Goal: Information Seeking & Learning: Learn about a topic

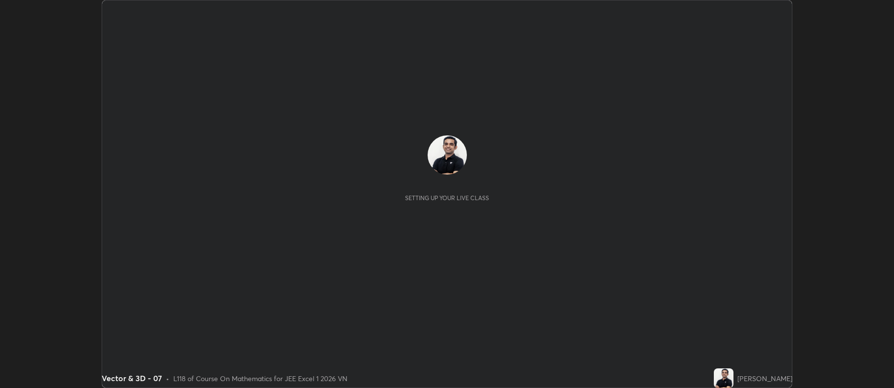
scroll to position [388, 893]
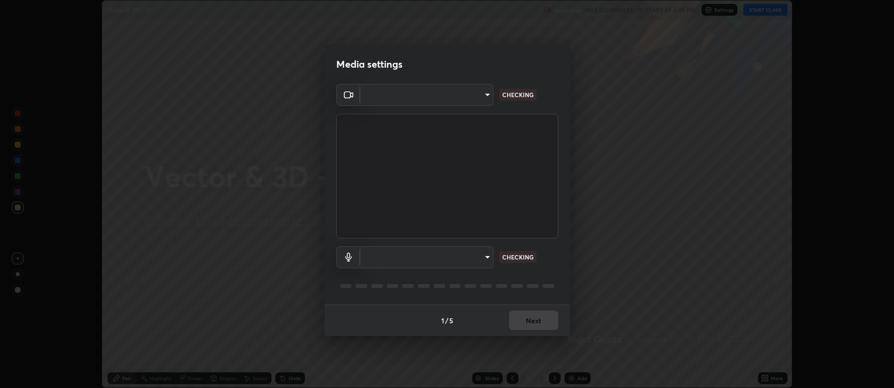
type input "21925dec4a32febe9f782ea6a9ee1a723544b23d033638a631f89c6f0b587405"
type input "4a88e6f169daa7842ce0832bb671fd1659cedf56c76abd894e2b3ef9c4060e8f"
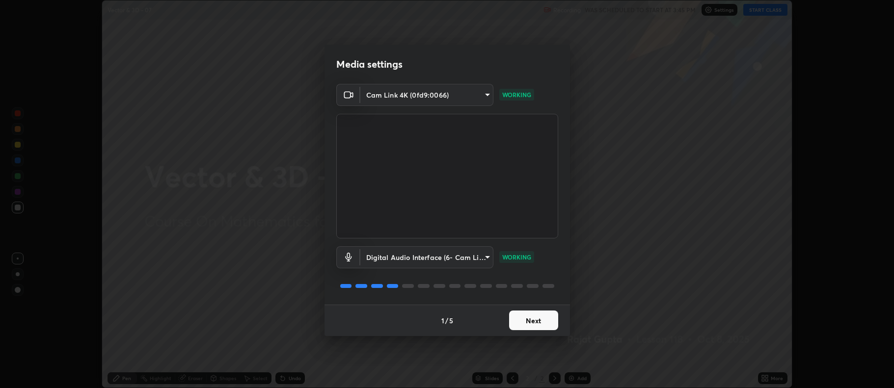
click at [531, 317] on button "Next" at bounding box center [533, 321] width 49 height 20
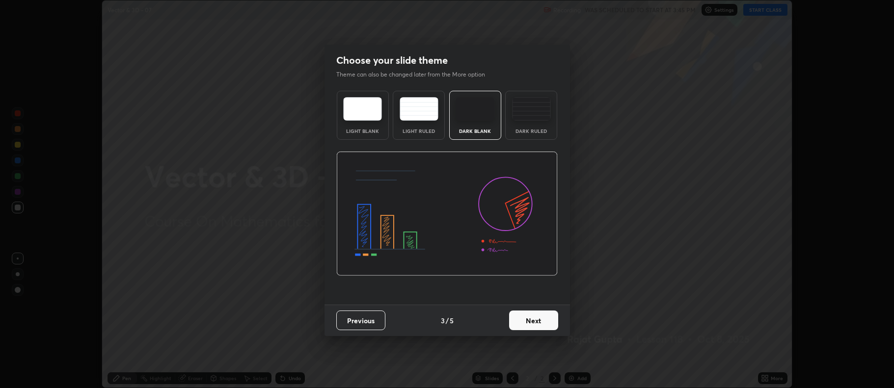
click at [533, 314] on button "Next" at bounding box center [533, 321] width 49 height 20
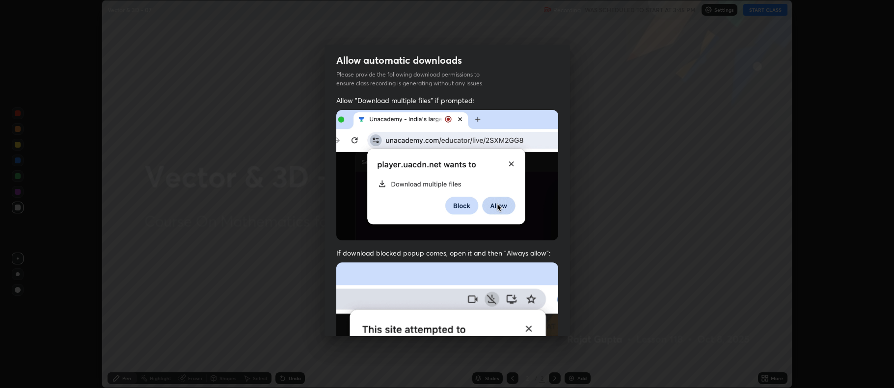
click at [535, 316] on img at bounding box center [447, 370] width 222 height 214
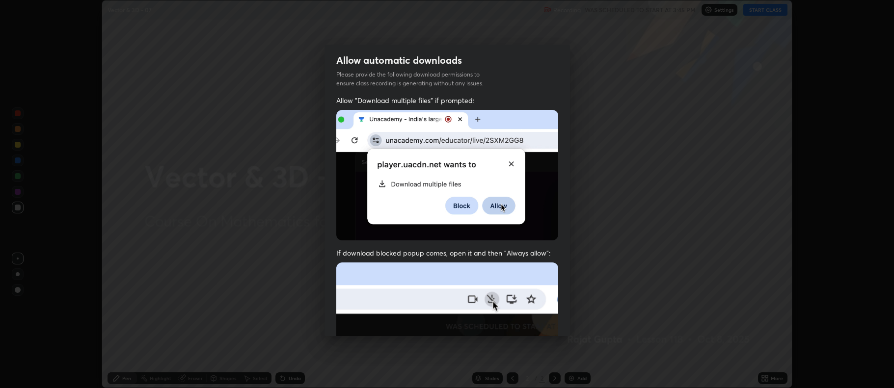
click at [535, 317] on img at bounding box center [447, 370] width 222 height 214
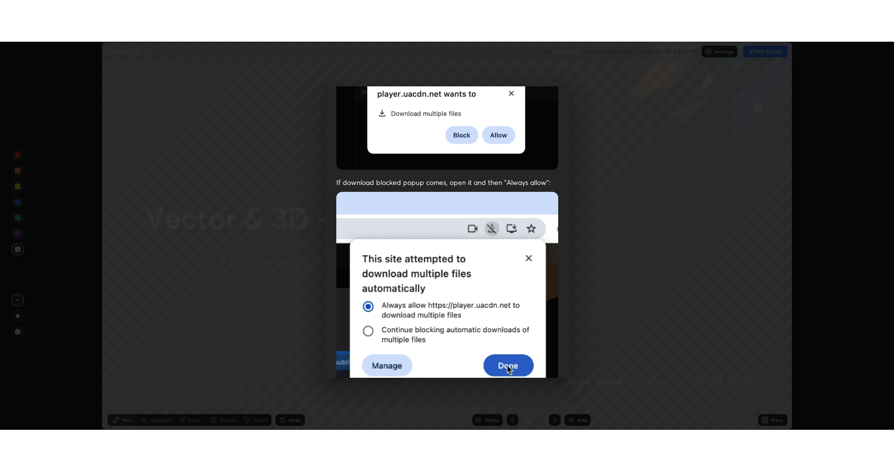
scroll to position [199, 0]
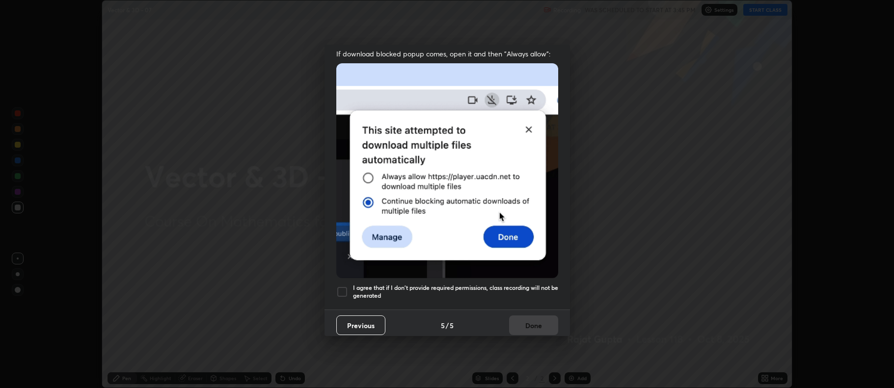
click at [418, 291] on h5 "I agree that if I don't provide required permissions, class recording will not …" at bounding box center [455, 291] width 205 height 15
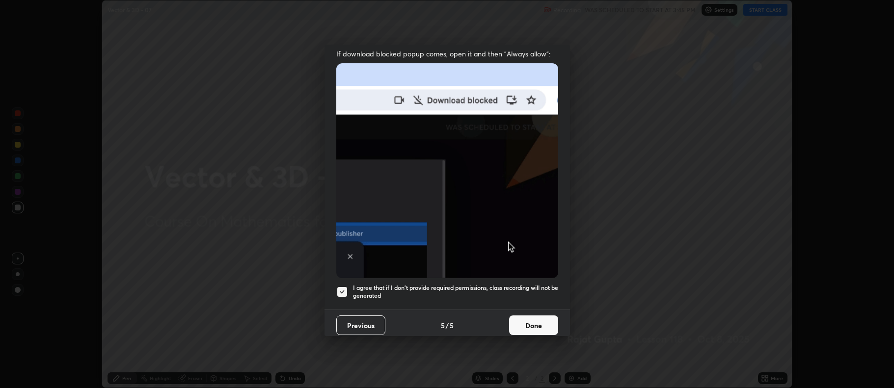
click at [524, 316] on button "Done" at bounding box center [533, 326] width 49 height 20
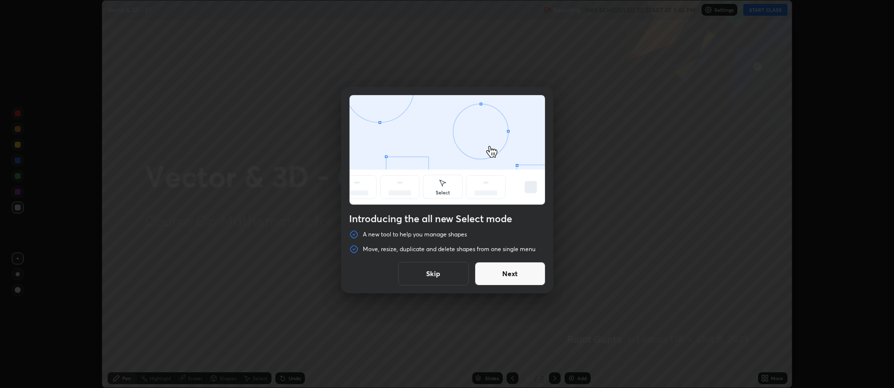
click at [442, 281] on button "Skip" at bounding box center [433, 274] width 71 height 24
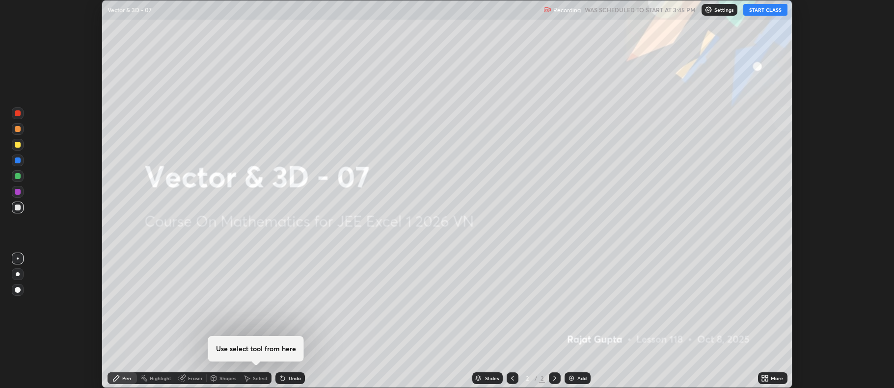
click at [767, 8] on button "START CLASS" at bounding box center [765, 10] width 44 height 12
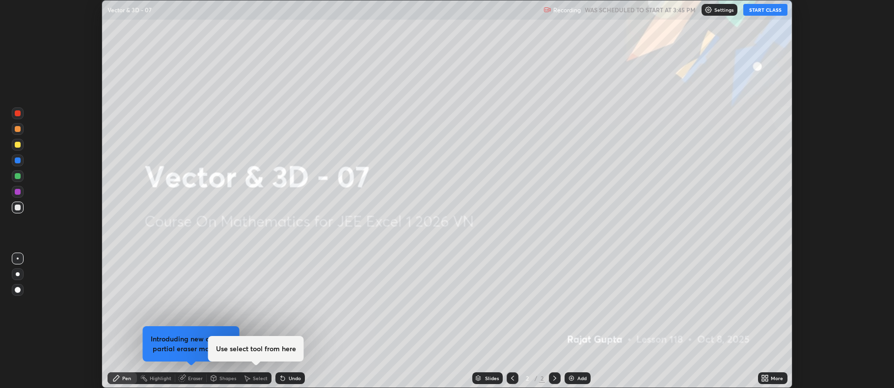
click at [767, 380] on icon at bounding box center [767, 380] width 2 height 2
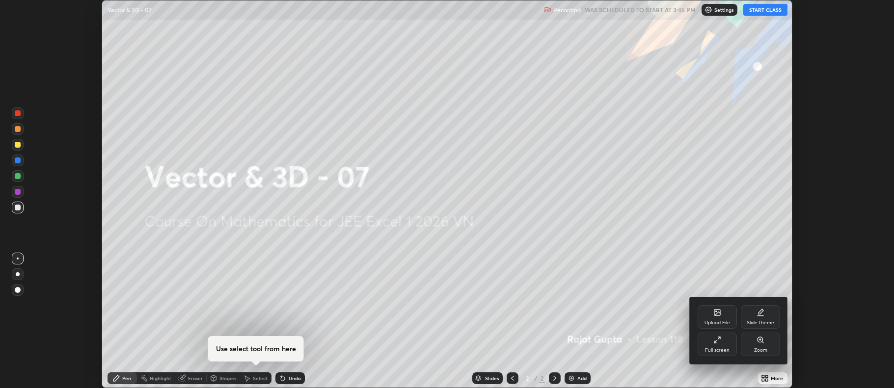
click at [706, 354] on div "Full screen" at bounding box center [716, 345] width 39 height 24
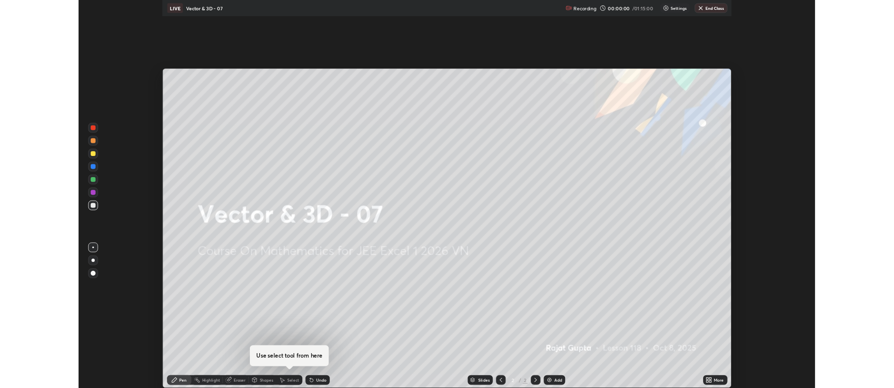
scroll to position [471, 894]
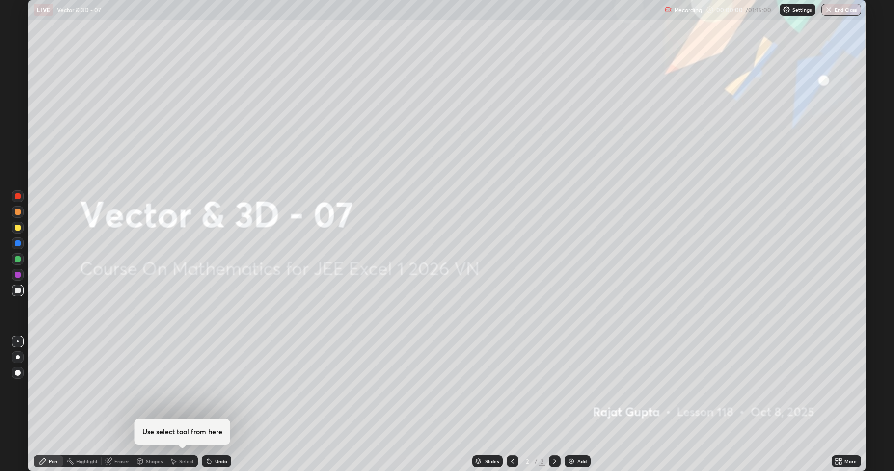
click at [578, 388] on div "Add" at bounding box center [577, 461] width 26 height 12
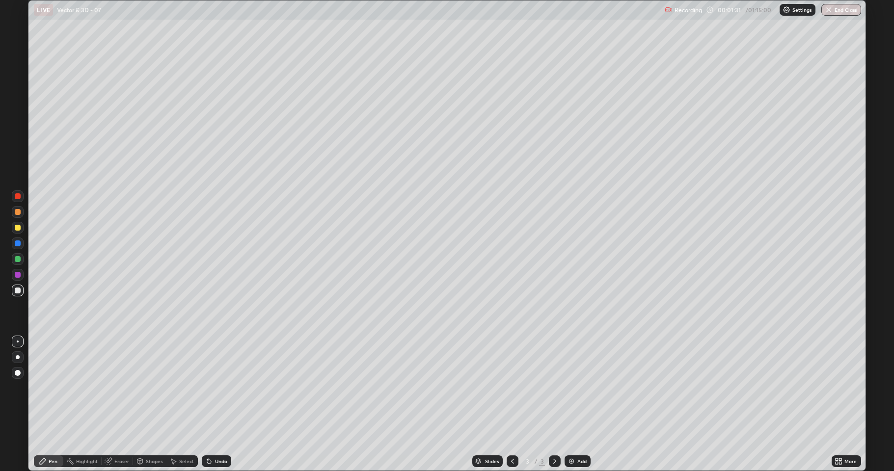
click at [224, 388] on div "Undo" at bounding box center [221, 461] width 12 height 5
click at [571, 388] on img at bounding box center [571, 461] width 8 height 8
click at [120, 388] on div "Eraser" at bounding box center [121, 461] width 15 height 5
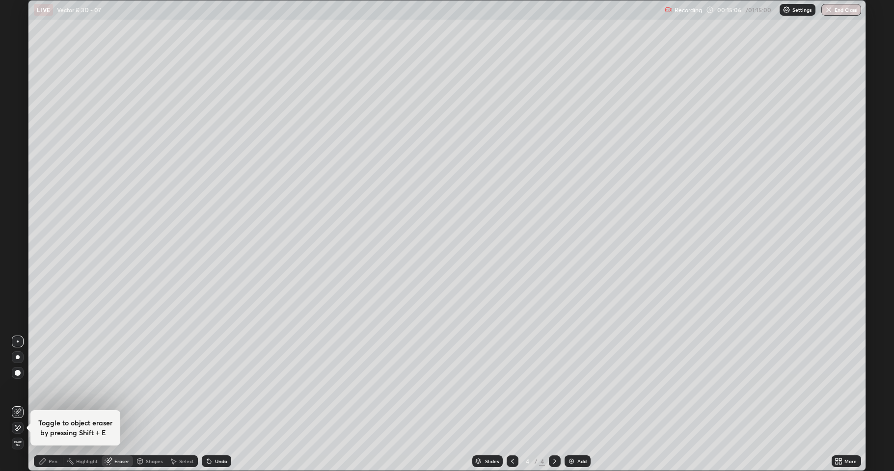
click at [26, 388] on div "Toggle to object eraser by pressing Shift + E Erase all" at bounding box center [18, 236] width 24 height 432
click at [19, 388] on icon at bounding box center [18, 428] width 5 height 5
click at [57, 388] on div "Pen" at bounding box center [48, 461] width 29 height 12
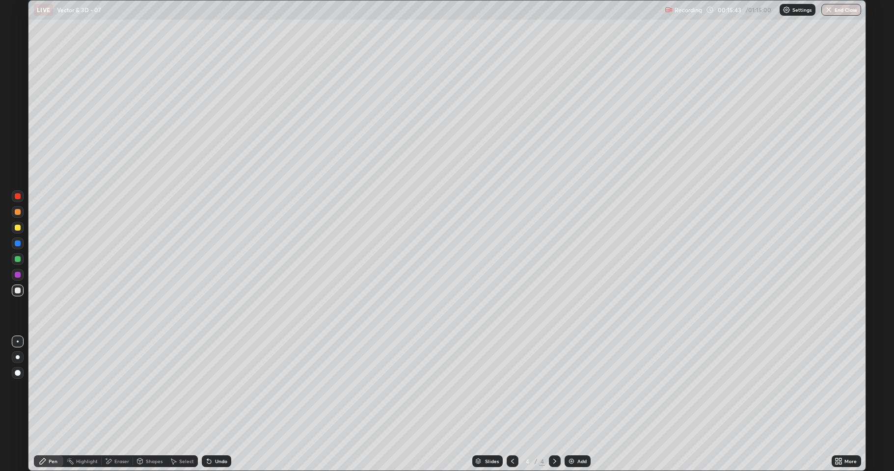
click at [116, 388] on div "Eraser" at bounding box center [117, 461] width 31 height 12
click at [48, 388] on div "Pen" at bounding box center [48, 461] width 29 height 12
click at [224, 388] on div "Undo" at bounding box center [216, 461] width 29 height 12
click at [225, 388] on div "Undo" at bounding box center [216, 461] width 29 height 12
click at [579, 388] on div "Add" at bounding box center [581, 461] width 9 height 5
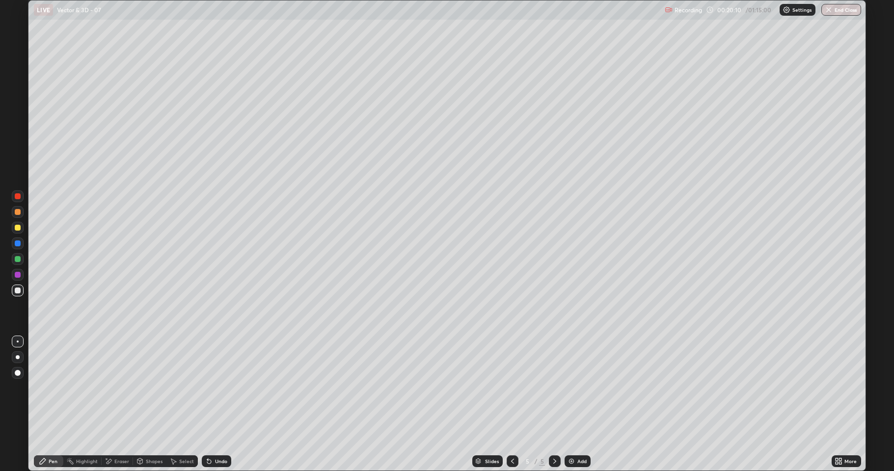
click at [516, 388] on div at bounding box center [513, 461] width 12 height 12
click at [551, 388] on icon at bounding box center [555, 461] width 8 height 8
click at [215, 388] on div "Undo" at bounding box center [216, 461] width 29 height 12
click at [116, 388] on div "Eraser" at bounding box center [121, 461] width 15 height 5
click at [53, 388] on div "Pen" at bounding box center [53, 461] width 9 height 5
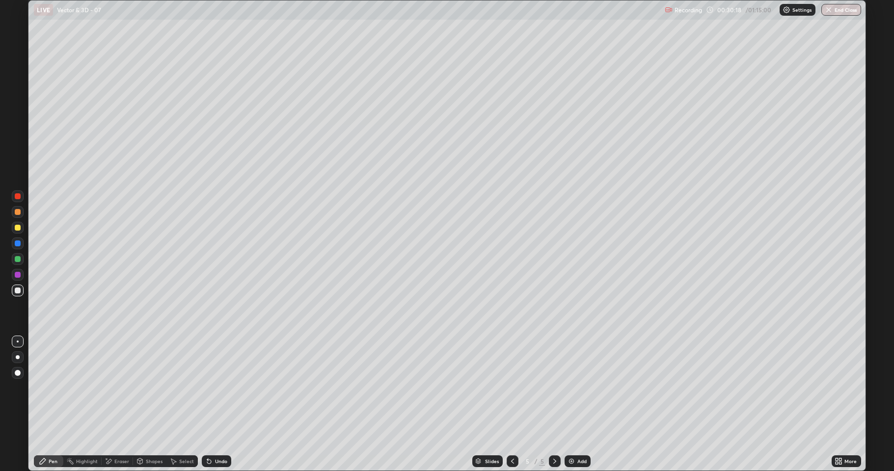
click at [122, 388] on div "Eraser" at bounding box center [121, 461] width 15 height 5
click at [51, 388] on div "Pen" at bounding box center [53, 461] width 9 height 5
click at [580, 388] on div "Add" at bounding box center [577, 461] width 26 height 12
click at [123, 388] on div "Eraser" at bounding box center [121, 461] width 15 height 5
click at [46, 388] on icon at bounding box center [43, 461] width 8 height 8
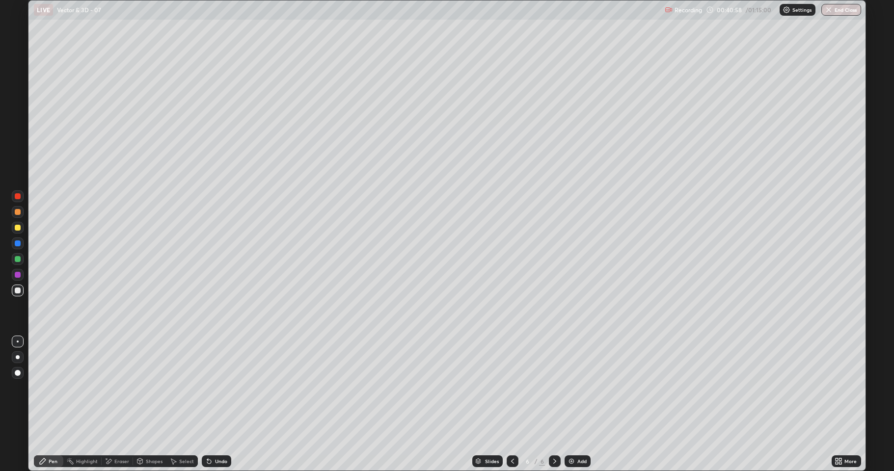
click at [116, 388] on div "Eraser" at bounding box center [121, 461] width 15 height 5
click at [60, 388] on div "Pen" at bounding box center [48, 461] width 29 height 12
click at [148, 388] on div "Shapes" at bounding box center [149, 461] width 33 height 12
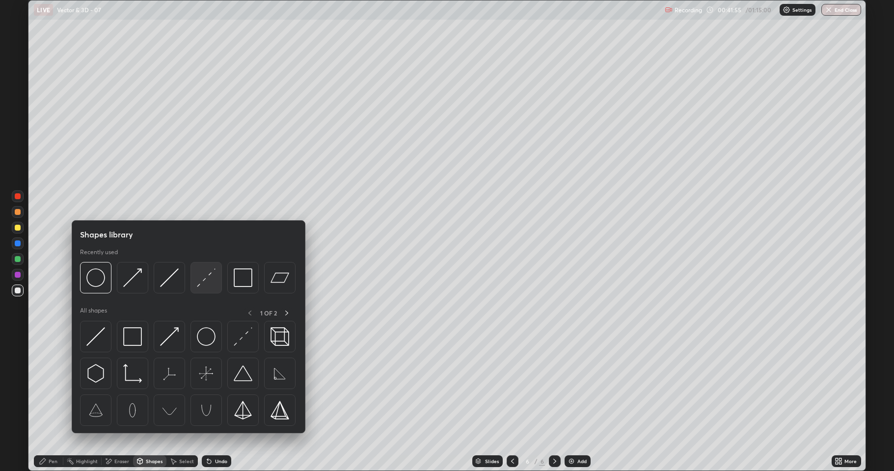
click at [211, 275] on img at bounding box center [206, 277] width 19 height 19
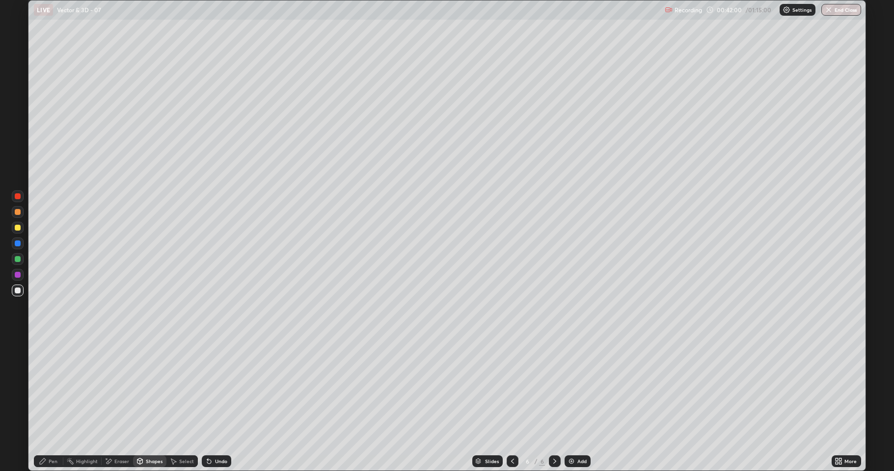
click at [47, 388] on div "Pen" at bounding box center [48, 461] width 29 height 12
click at [116, 388] on div "Eraser" at bounding box center [121, 461] width 15 height 5
click at [52, 388] on div "Pen" at bounding box center [48, 461] width 29 height 12
click at [570, 388] on img at bounding box center [571, 461] width 8 height 8
click at [221, 388] on div "Undo" at bounding box center [221, 461] width 12 height 5
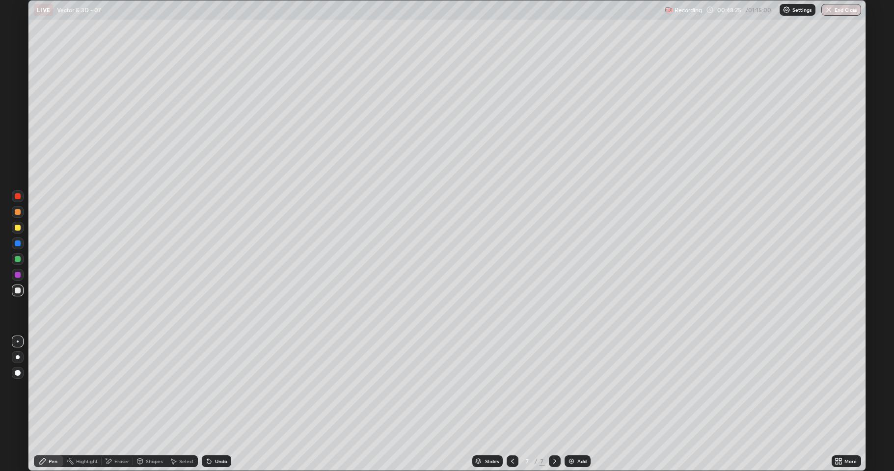
click at [218, 388] on div "Undo" at bounding box center [214, 462] width 33 height 20
click at [573, 388] on div "Add" at bounding box center [577, 461] width 26 height 12
click at [216, 388] on div "Undo" at bounding box center [216, 461] width 29 height 12
click at [213, 388] on div "Undo" at bounding box center [216, 461] width 29 height 12
click at [214, 388] on div "Undo" at bounding box center [216, 461] width 29 height 12
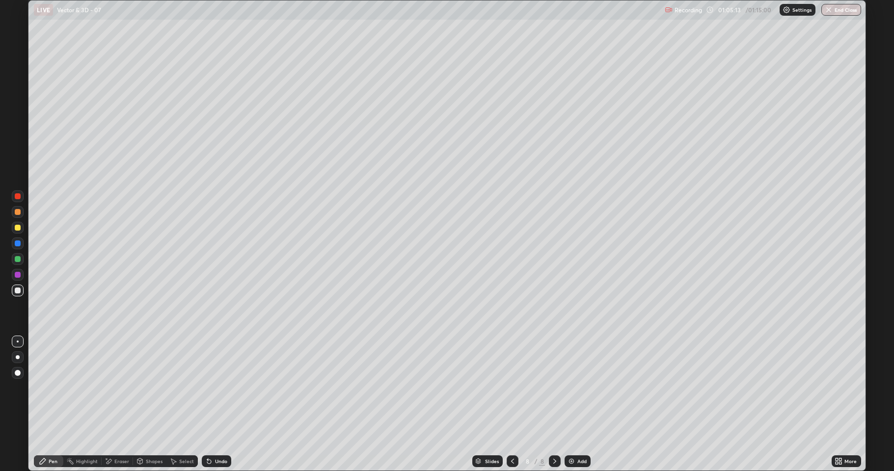
click at [215, 388] on div "Undo" at bounding box center [216, 461] width 29 height 12
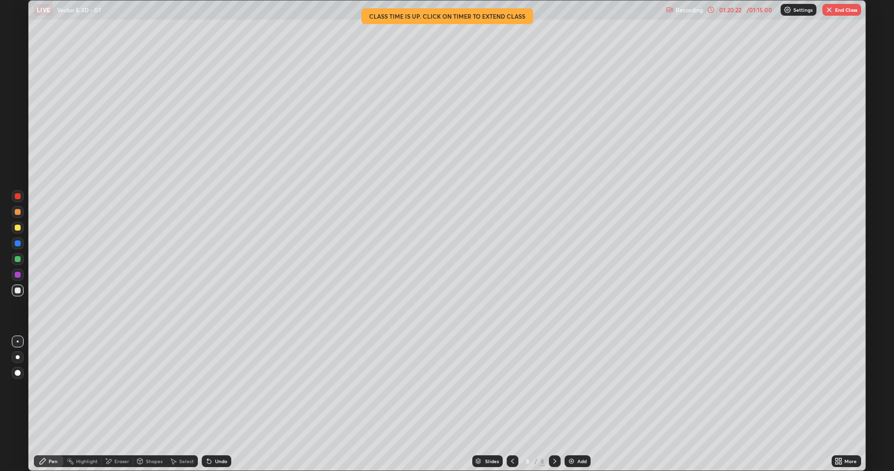
click at [833, 9] on button "End Class" at bounding box center [841, 10] width 39 height 12
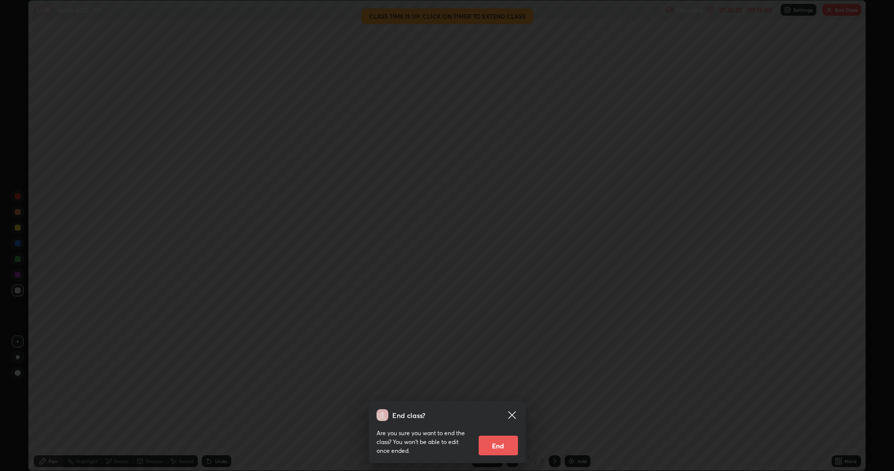
click at [510, 388] on button "End" at bounding box center [498, 446] width 39 height 20
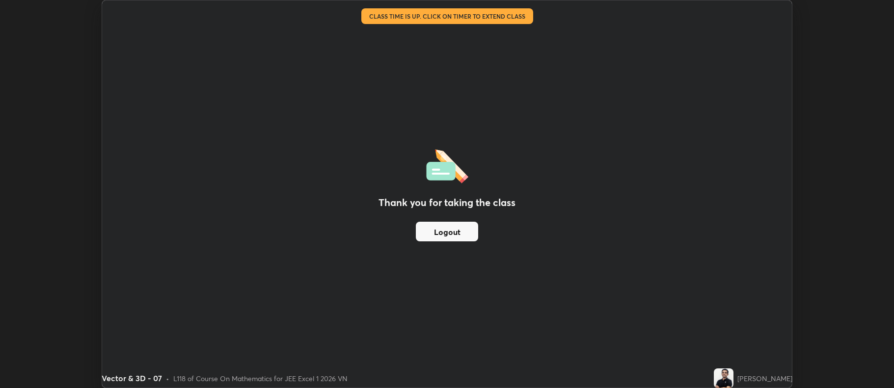
scroll to position [48693, 48188]
